Goal: Transaction & Acquisition: Purchase product/service

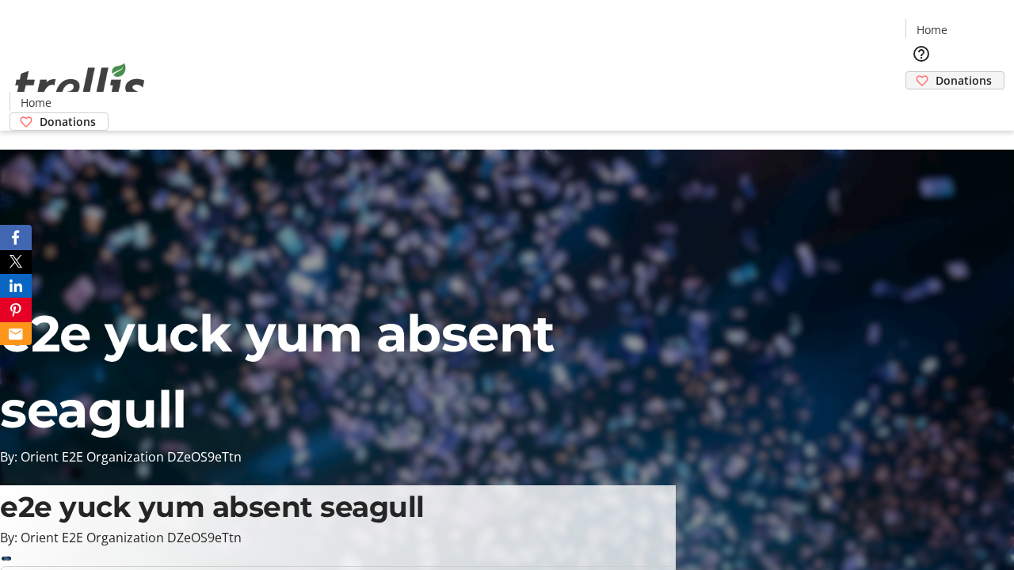
click at [936, 72] on span "Donations" at bounding box center [964, 80] width 56 height 17
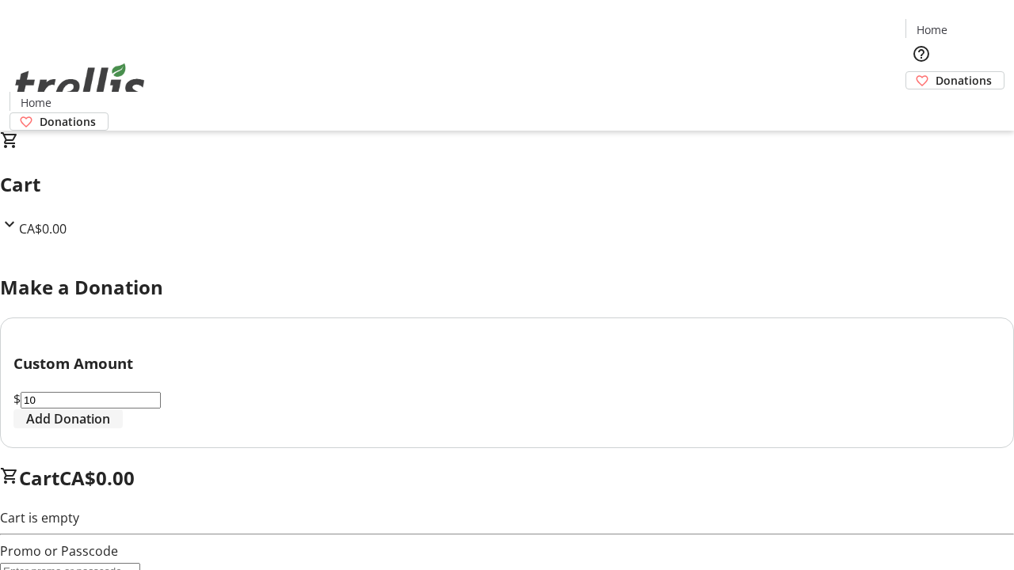
click at [110, 429] on span "Add Donation" at bounding box center [68, 419] width 84 height 19
select select "CA"
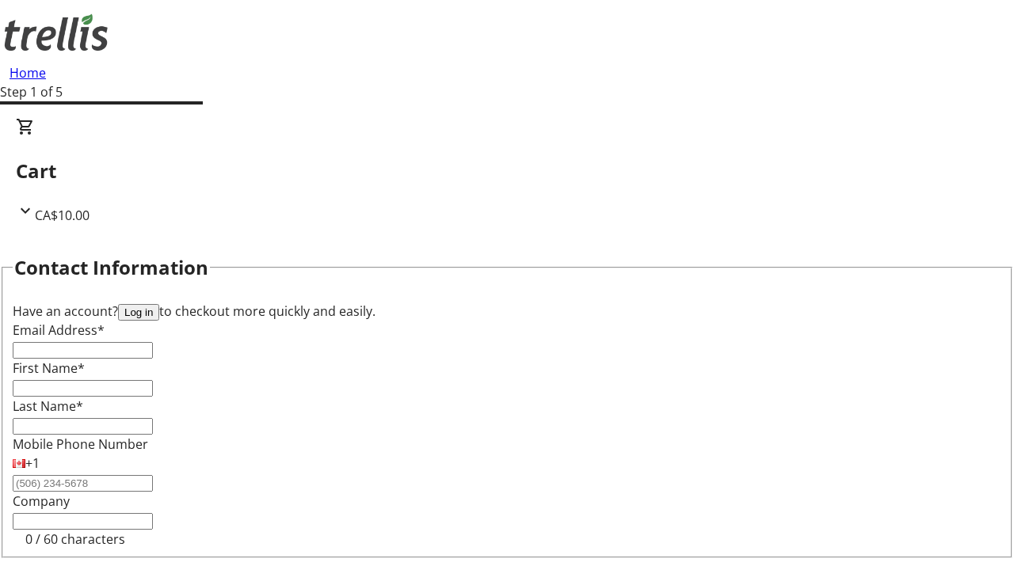
click at [159, 304] on button "Log in" at bounding box center [138, 312] width 41 height 17
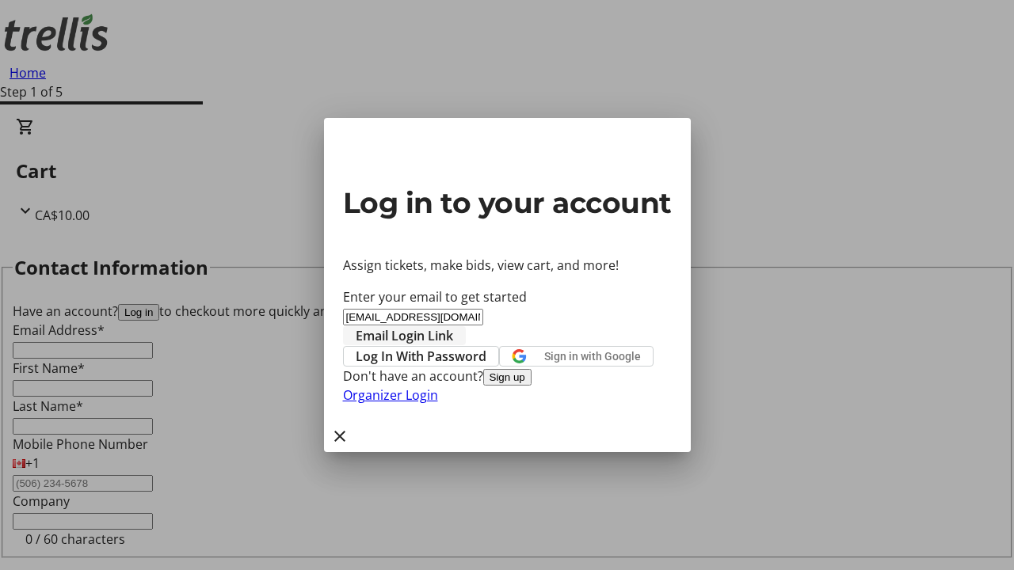
type input "[EMAIL_ADDRESS][DOMAIN_NAME]"
click at [453, 326] on span "Email Login Link" at bounding box center [404, 335] width 97 height 19
